Goal: Navigation & Orientation: Find specific page/section

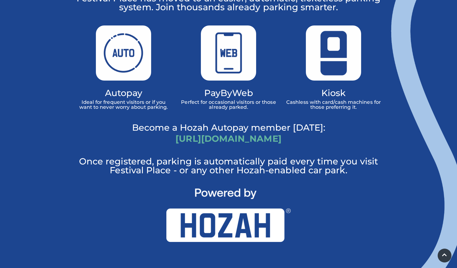
scroll to position [383, 0]
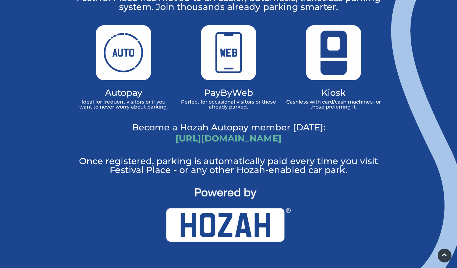
click at [403, 71] on img at bounding box center [238, 142] width 686 height 446
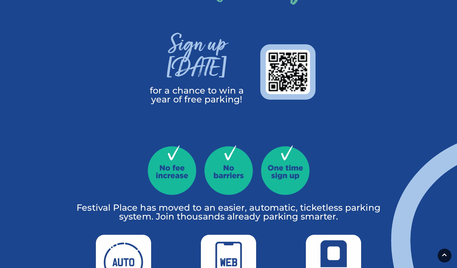
scroll to position [0, 0]
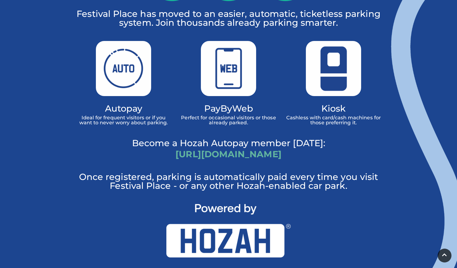
scroll to position [368, 0]
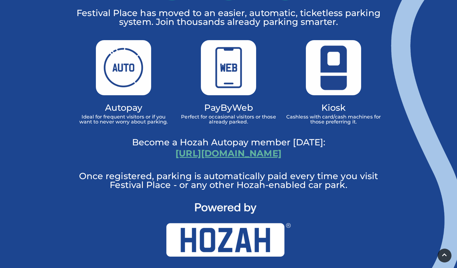
click at [252, 148] on link "https://hozah.co.uk/festivalplace" at bounding box center [229, 153] width 106 height 11
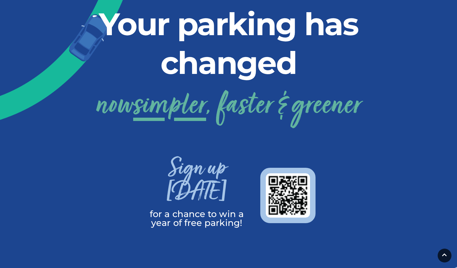
scroll to position [0, 0]
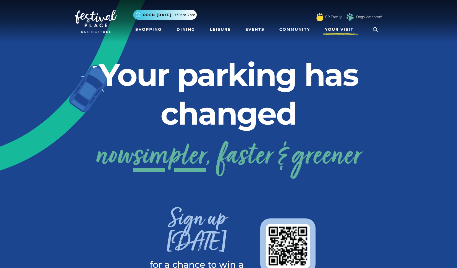
click at [333, 28] on span "Your Visit" at bounding box center [339, 30] width 29 height 6
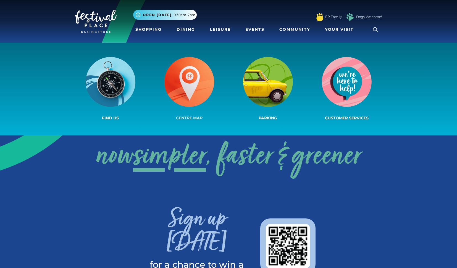
click at [195, 97] on img at bounding box center [190, 82] width 50 height 50
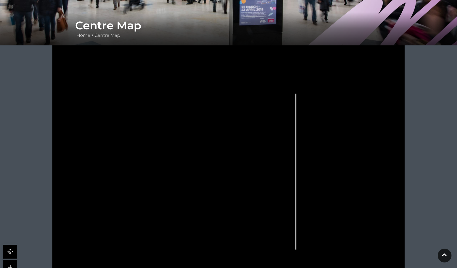
scroll to position [93, 0]
click at [15, 264] on link at bounding box center [10, 266] width 14 height 14
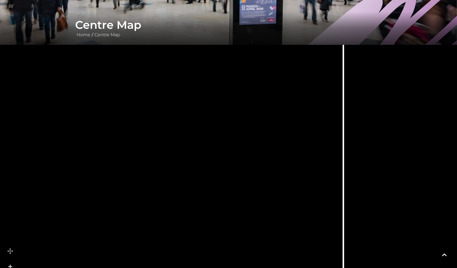
drag, startPoint x: 280, startPoint y: 190, endPoint x: 186, endPoint y: 176, distance: 95.1
click at [186, 176] on icon at bounding box center [222, 151] width 796 height 448
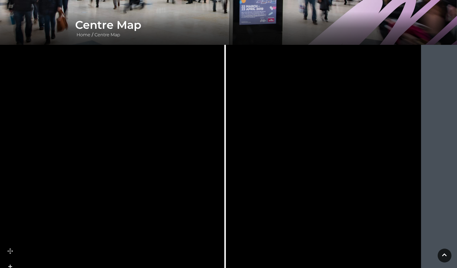
drag, startPoint x: 229, startPoint y: 172, endPoint x: 198, endPoint y: 184, distance: 33.5
click at [198, 184] on icon at bounding box center [104, 167] width 796 height 448
click at [319, 115] on rect at bounding box center [316, 116] width 25 height 7
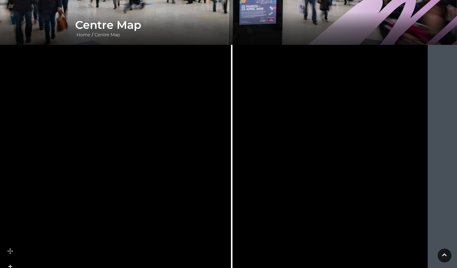
drag, startPoint x: 316, startPoint y: 114, endPoint x: 323, endPoint y: 114, distance: 6.6
click at [323, 114] on icon at bounding box center [323, 115] width 2 height 2
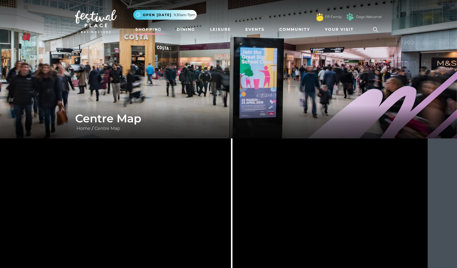
click at [147, 31] on link "Shopping" at bounding box center [148, 29] width 31 height 10
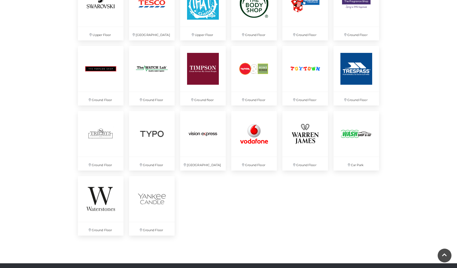
scroll to position [1402, 0]
